Goal: Transaction & Acquisition: Purchase product/service

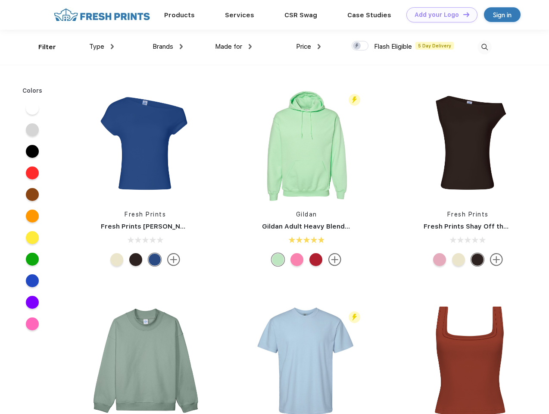
scroll to position [0, 0]
click at [439, 15] on link "Add your Logo Design Tool" at bounding box center [441, 14] width 71 height 15
click at [0, 0] on div "Design Tool" at bounding box center [0, 0] width 0 height 0
click at [462, 14] on link "Add your Logo Design Tool" at bounding box center [441, 14] width 71 height 15
click at [41, 47] on div "Filter" at bounding box center [47, 47] width 18 height 10
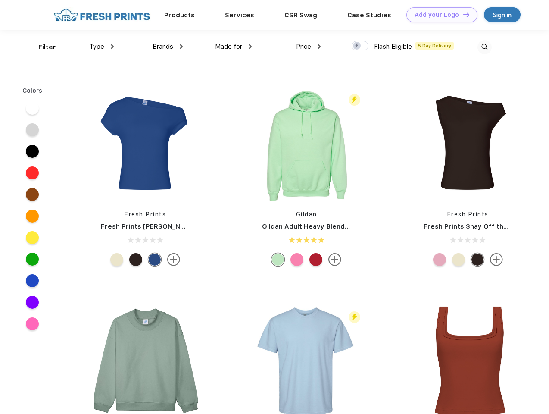
click at [102, 47] on span "Type" at bounding box center [96, 47] width 15 height 8
click at [168, 47] on span "Brands" at bounding box center [163, 47] width 21 height 8
click at [234, 47] on span "Made for" at bounding box center [228, 47] width 27 height 8
click at [308, 47] on span "Price" at bounding box center [303, 47] width 15 height 8
click at [360, 46] on div at bounding box center [360, 45] width 17 height 9
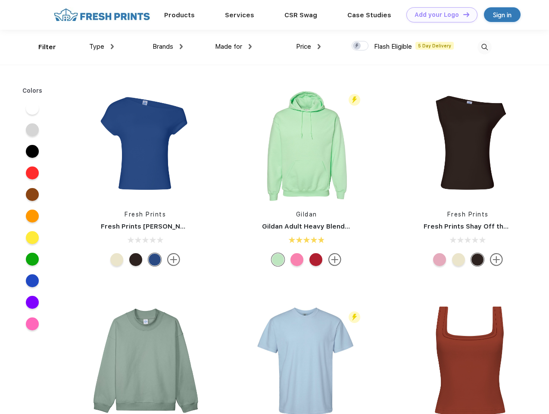
click at [357, 46] on input "checkbox" at bounding box center [355, 43] width 6 height 6
click at [484, 47] on img at bounding box center [484, 47] width 14 height 14
